Goal: Navigation & Orientation: Find specific page/section

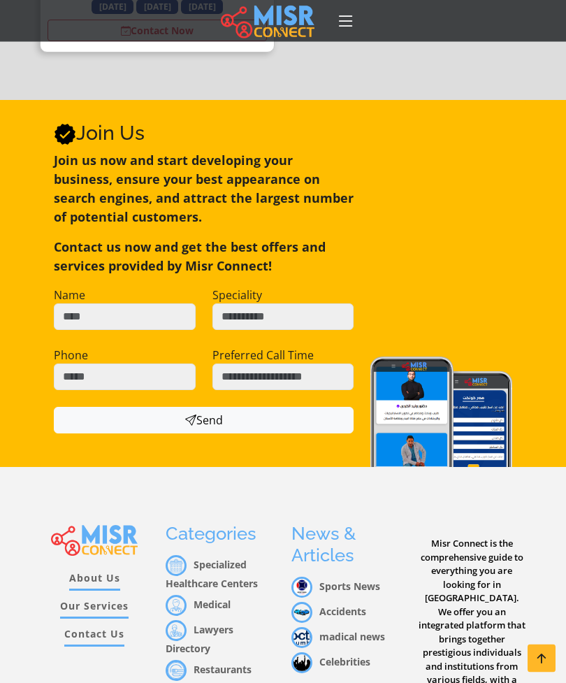
scroll to position [919, 0]
click at [100, 570] on link "About Us" at bounding box center [94, 580] width 51 height 20
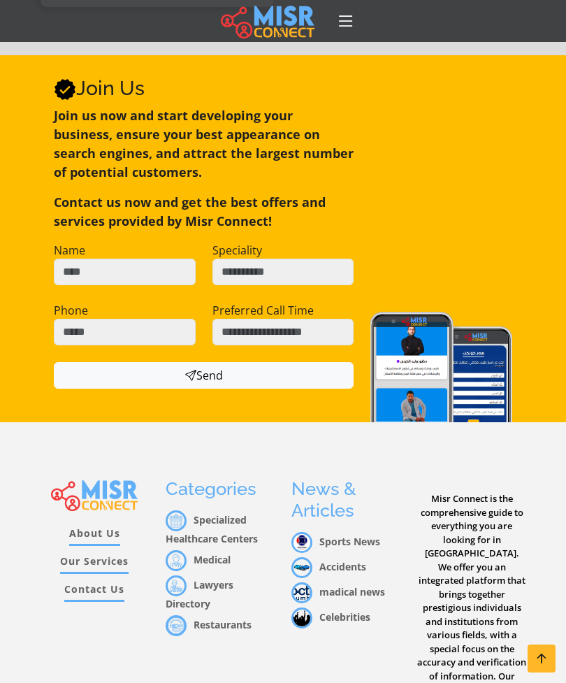
click at [103, 554] on link "Our Services" at bounding box center [94, 564] width 69 height 20
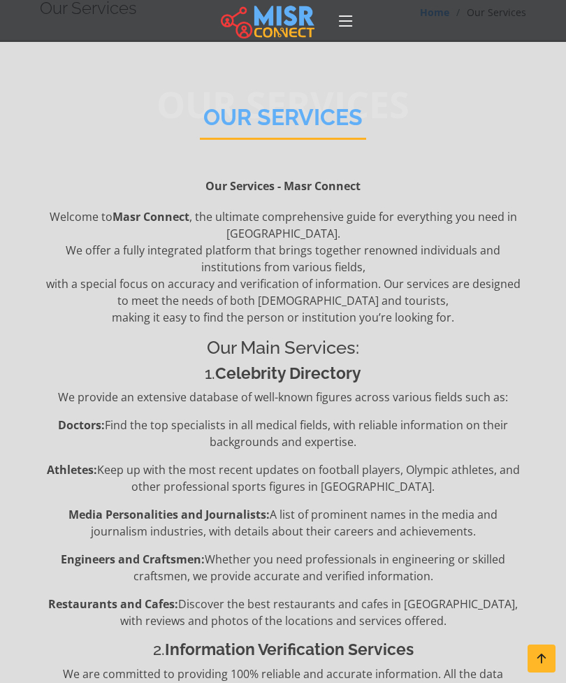
scroll to position [11, 0]
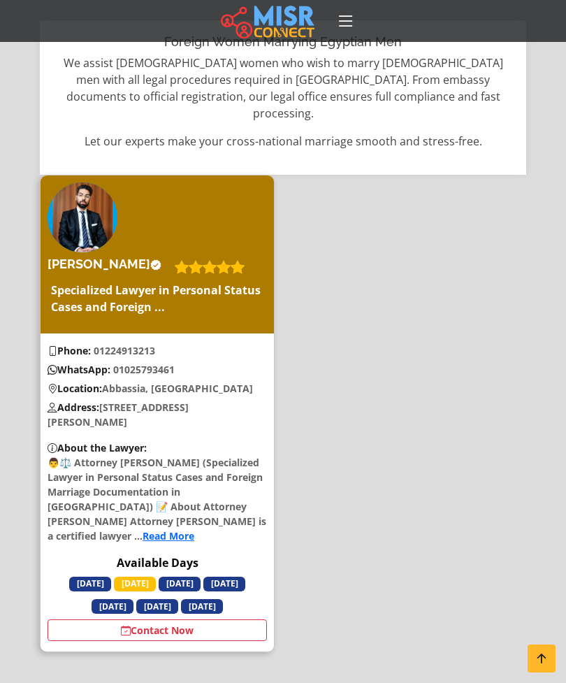
scroll to position [322, 0]
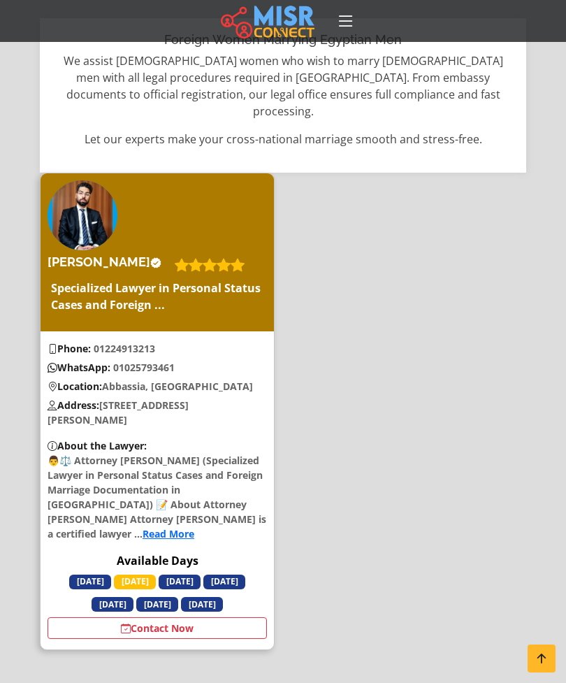
click at [175, 527] on link "Read More" at bounding box center [169, 533] width 52 height 13
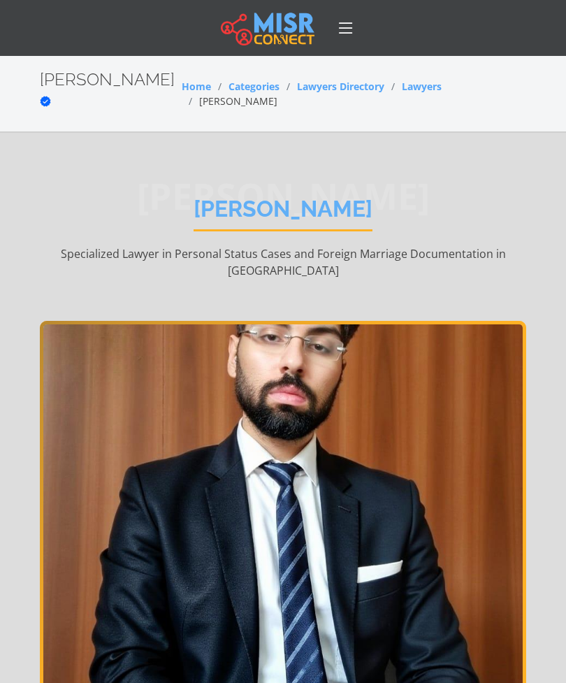
click at [340, 36] on icon at bounding box center [346, 28] width 20 height 20
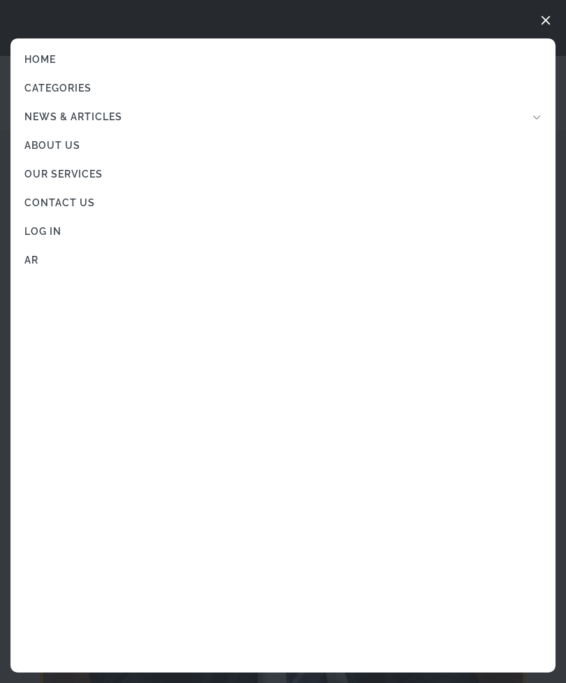
click at [18, 31] on nav "Home Categories News & Articles Sports News Accidents madical news Celebrities …" at bounding box center [283, 341] width 566 height 683
click at [543, 22] on icon at bounding box center [546, 20] width 20 height 20
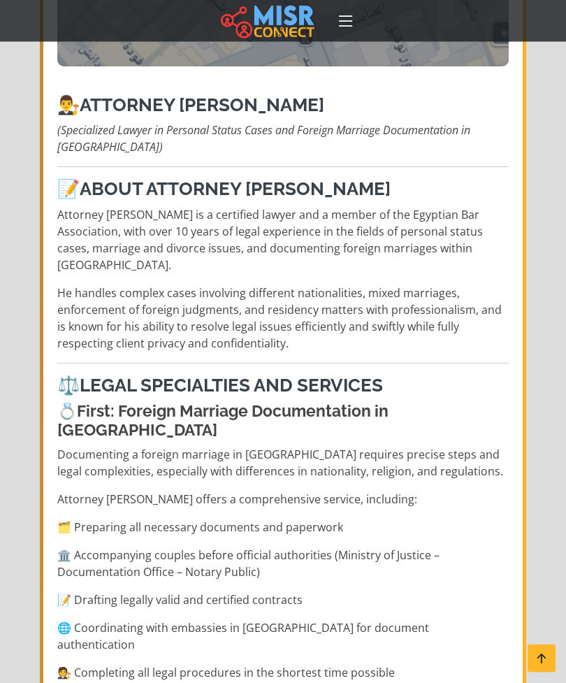
scroll to position [1214, 0]
